Goal: Information Seeking & Learning: Understand process/instructions

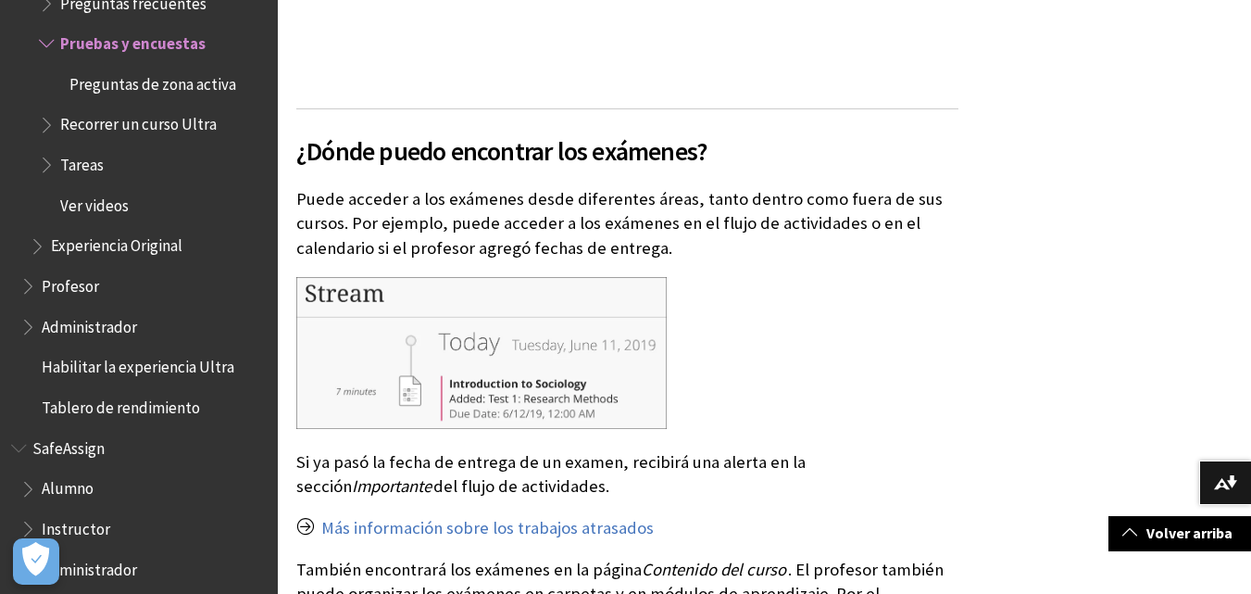
scroll to position [1667, 0]
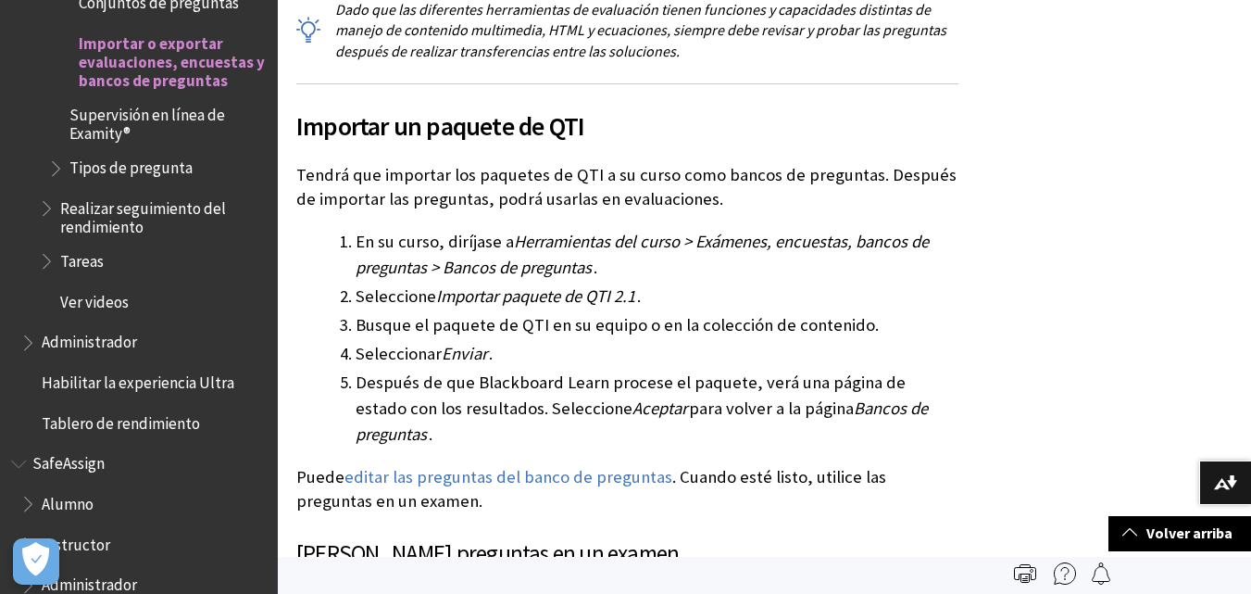
scroll to position [2418, 0]
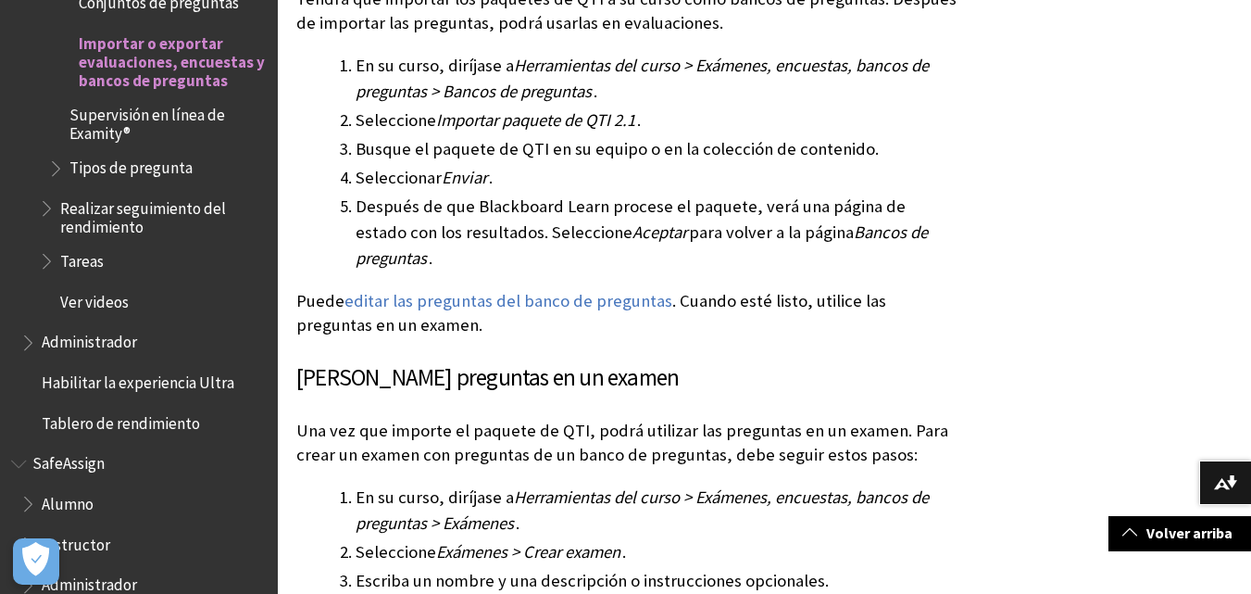
scroll to position [3427, 0]
